Goal: Information Seeking & Learning: Learn about a topic

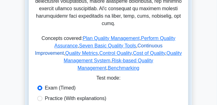
click at [134, 43] on link "Continuous Improvement" at bounding box center [99, 49] width 128 height 13
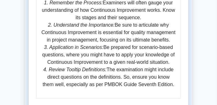
scroll to position [337, 0]
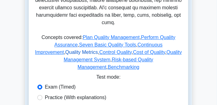
click at [75, 49] on link "Quality Metrics" at bounding box center [81, 51] width 33 height 5
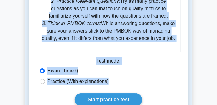
scroll to position [452, 0]
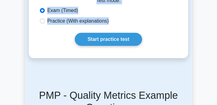
drag, startPoint x: 73, startPoint y: 8, endPoint x: 120, endPoint y: 32, distance: 52.4
copy div "Quality Metrics 5 minutes 5 Questions Quality metrics are key performance indic…"
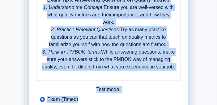
scroll to position [306, 0]
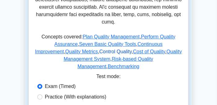
scroll to position [335, 0]
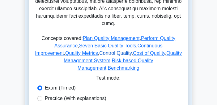
click at [103, 50] on link "Control Quality" at bounding box center [115, 52] width 32 height 5
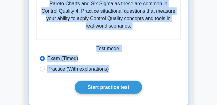
scroll to position [513, 0]
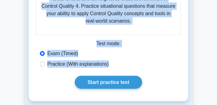
drag, startPoint x: 65, startPoint y: 13, endPoint x: 130, endPoint y: 27, distance: 66.6
copy div "Control Quality 5 minutes 5 Questions Control Quality is the process of monitor…"
